Goal: Task Accomplishment & Management: Complete application form

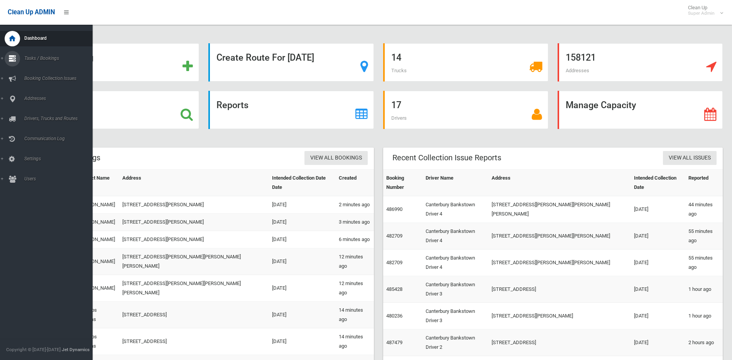
click at [2, 58] on link "Tasks / Bookings" at bounding box center [49, 58] width 98 height 15
click at [30, 115] on span "Search" at bounding box center [57, 114] width 70 height 5
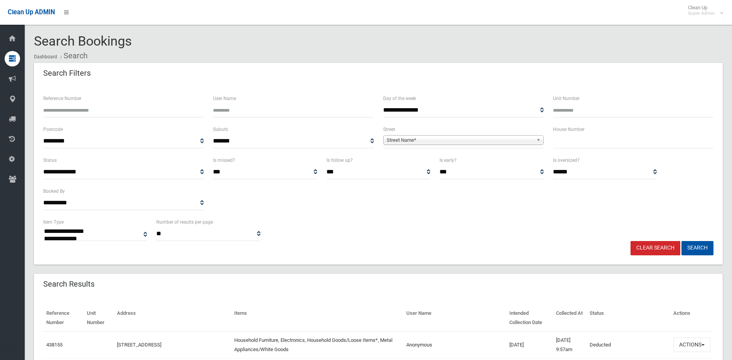
select select
click at [560, 140] on input "text" at bounding box center [633, 141] width 160 height 14
type input "**"
click at [415, 135] on link "Street Name*" at bounding box center [463, 140] width 160 height 10
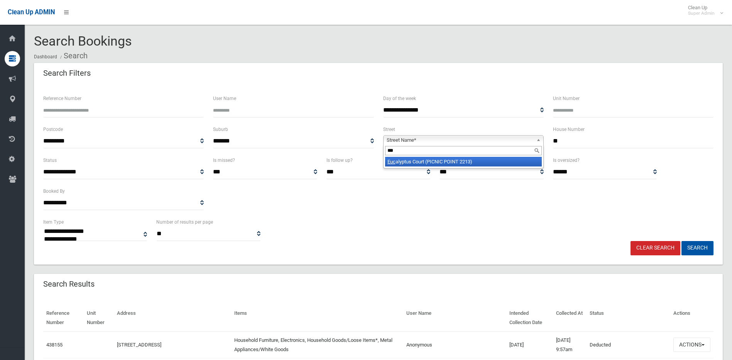
type input "***"
click at [439, 160] on li "Euc alyptus Court (PICNIC POINT 2213)" at bounding box center [463, 162] width 157 height 10
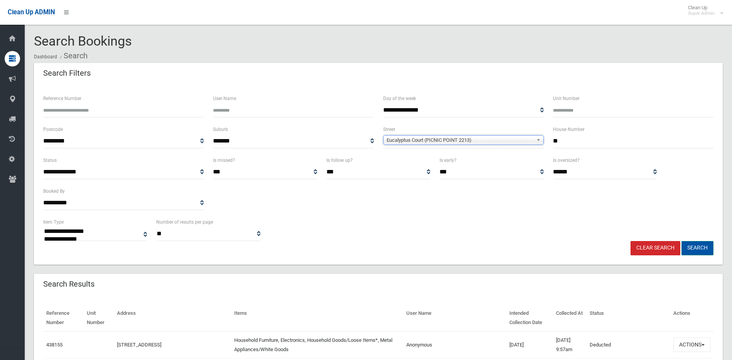
click at [706, 249] on button "Search" at bounding box center [697, 248] width 32 height 14
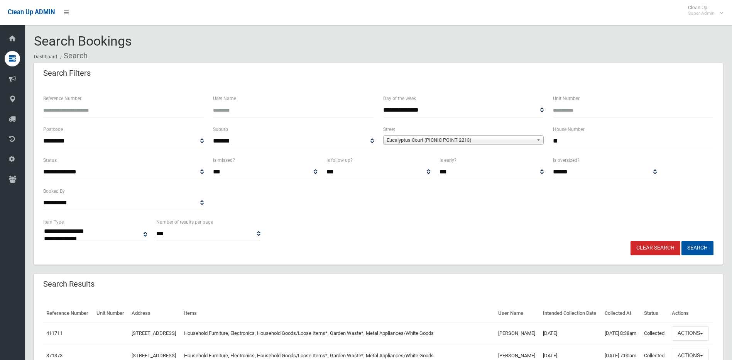
select select
click at [703, 340] on button "Actions" at bounding box center [690, 333] width 37 height 14
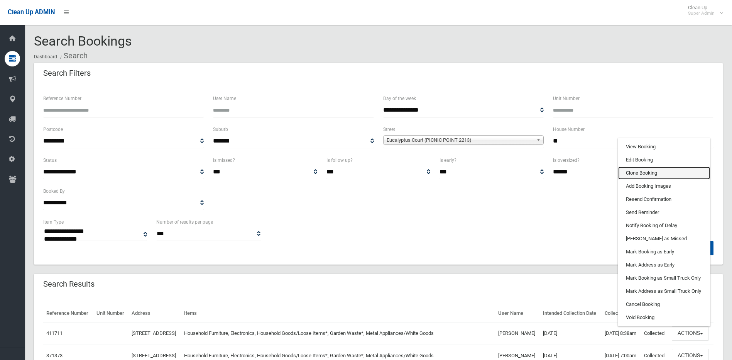
click at [642, 179] on link "Clone Booking" at bounding box center [664, 172] width 92 height 13
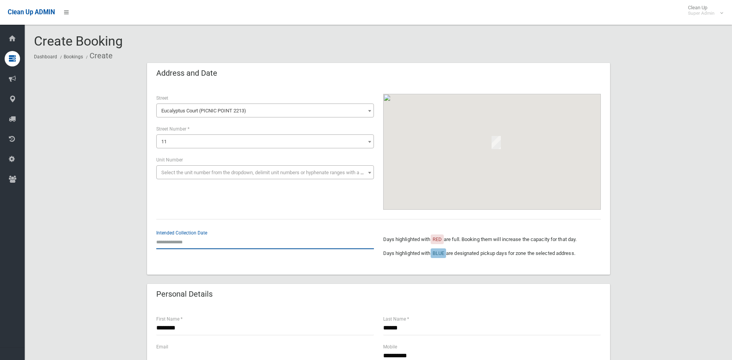
click at [189, 239] on input "text" at bounding box center [265, 242] width 218 height 14
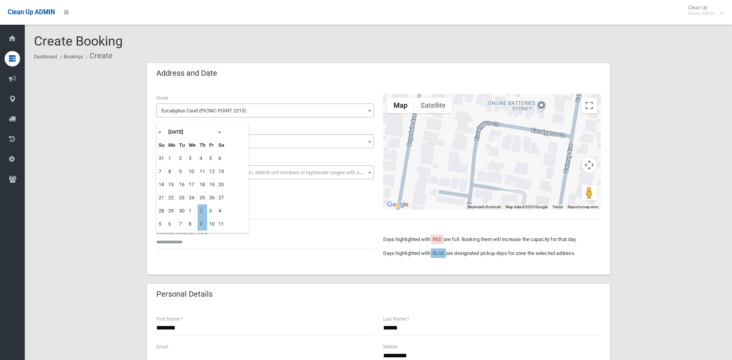
click at [220, 133] on th "»" at bounding box center [221, 131] width 10 height 13
click at [200, 194] on td "23" at bounding box center [203, 197] width 10 height 13
type input "**********"
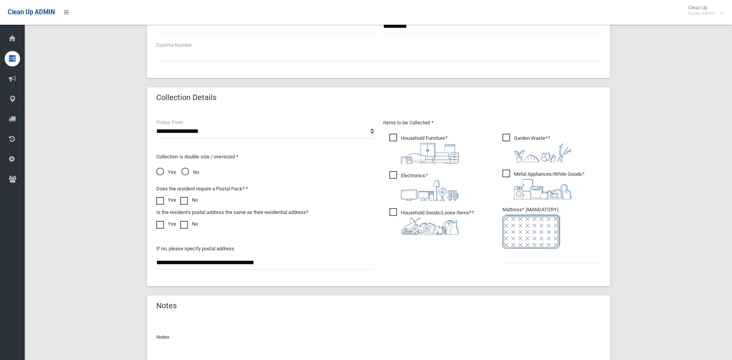
scroll to position [347, 0]
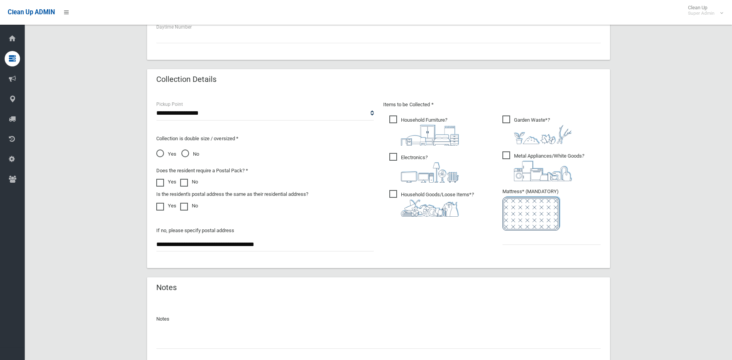
click at [391, 157] on span "Electronics ?" at bounding box center [423, 168] width 69 height 30
click at [509, 236] on input "text" at bounding box center [551, 237] width 98 height 14
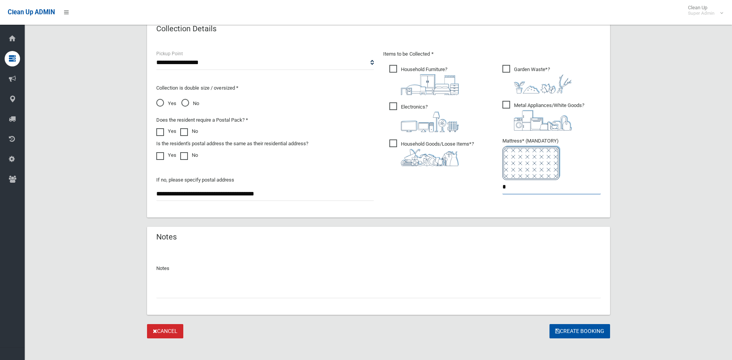
scroll to position [404, 0]
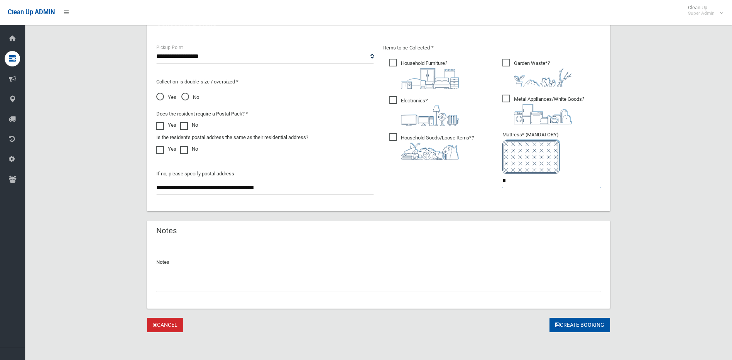
type input "*"
click at [159, 96] on span "Yes" at bounding box center [166, 97] width 20 height 9
click at [568, 324] on button "Create Booking" at bounding box center [579, 325] width 61 height 14
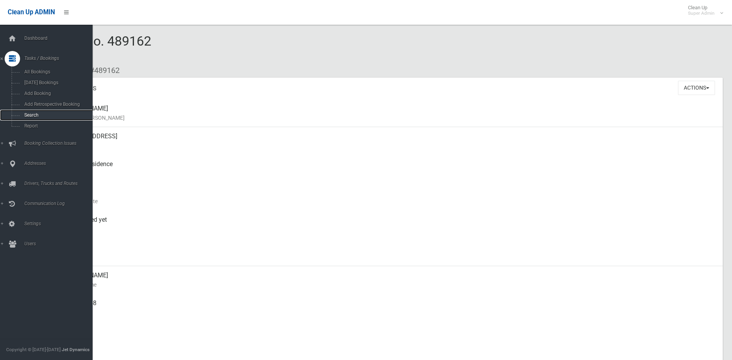
click at [35, 113] on span "Search" at bounding box center [57, 114] width 70 height 5
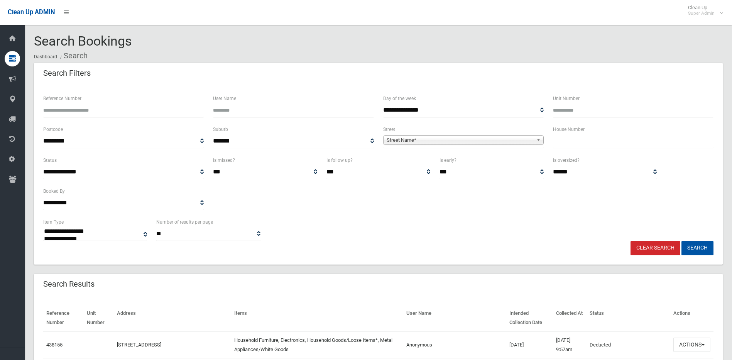
select select
click at [564, 145] on input "text" at bounding box center [633, 141] width 160 height 14
